Goal: Check status: Check status

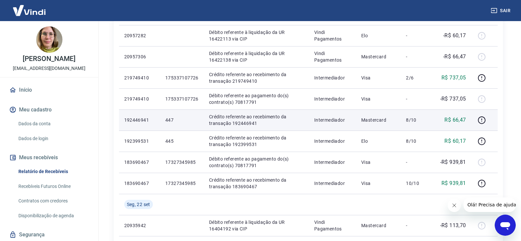
scroll to position [132, 0]
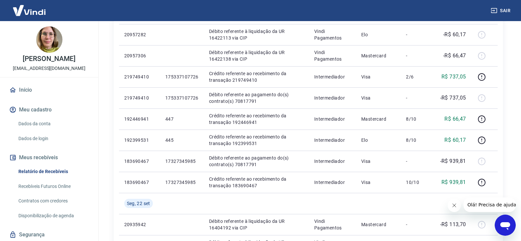
click at [453, 205] on icon "Fechar mensagem da empresa" at bounding box center [454, 204] width 5 height 5
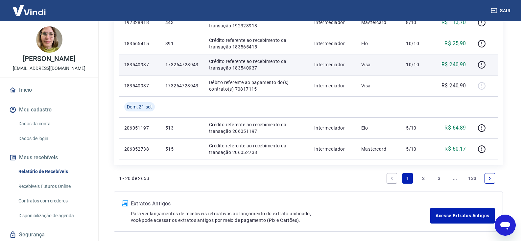
scroll to position [461, 0]
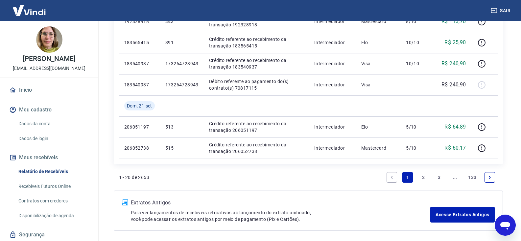
click at [422, 180] on link "2" at bounding box center [424, 177] width 11 height 11
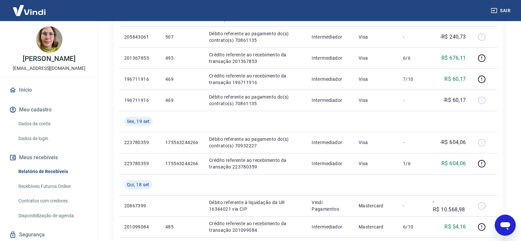
scroll to position [362, 0]
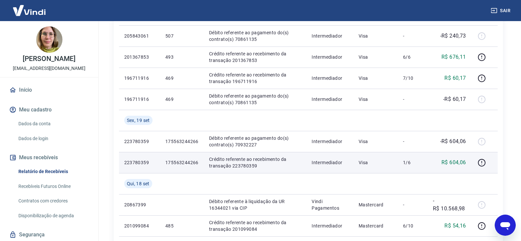
click at [249, 166] on p "Crédito referente ao recebimento da transação 223780359" at bounding box center [255, 162] width 92 height 13
copy p "223780359"
